Goal: Task Accomplishment & Management: Manage account settings

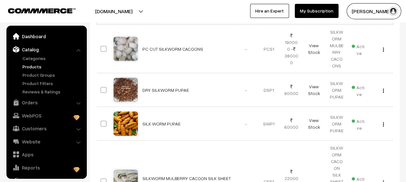
click at [33, 40] on link "Dashboard" at bounding box center [46, 37] width 76 height 12
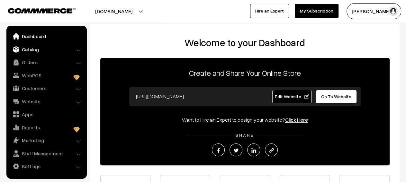
click at [73, 50] on link "Catalog" at bounding box center [46, 50] width 76 height 12
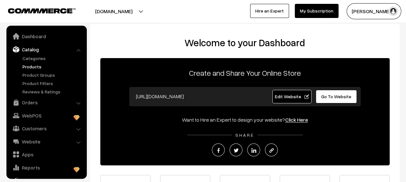
click at [37, 68] on link "Products" at bounding box center [53, 66] width 64 height 7
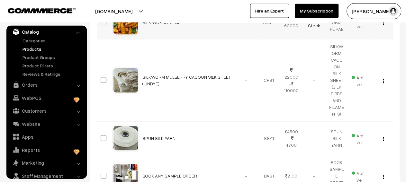
scroll to position [224, 0]
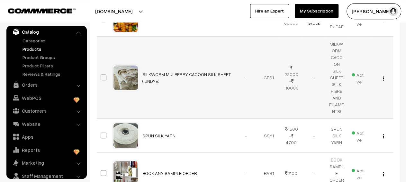
click at [383, 76] on img "button" at bounding box center [383, 78] width 1 height 4
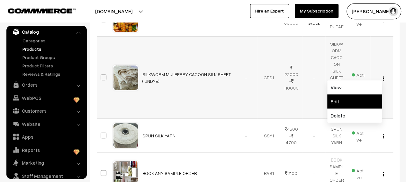
click at [361, 96] on link "Edit" at bounding box center [354, 101] width 55 height 14
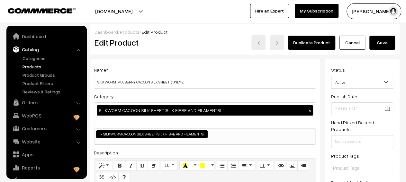
scroll to position [18, 0]
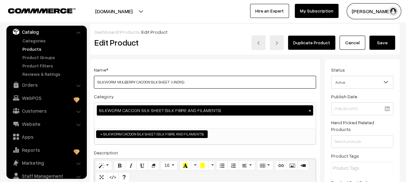
click at [191, 83] on input "SILKWORM MULBERRY CACOON SILK SHEET ( UNDYE)" at bounding box center [205, 82] width 222 height 13
type input "SILKWORM MULBERRY CACOON SILK SHEET"
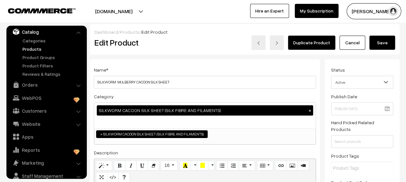
click at [387, 43] on button "Save" at bounding box center [382, 43] width 26 height 14
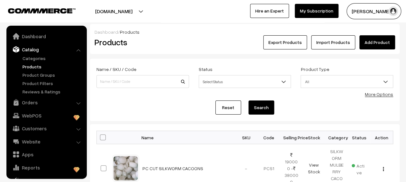
click at [29, 33] on link "Dashboard" at bounding box center [46, 37] width 76 height 12
